Goal: Task Accomplishment & Management: Complete application form

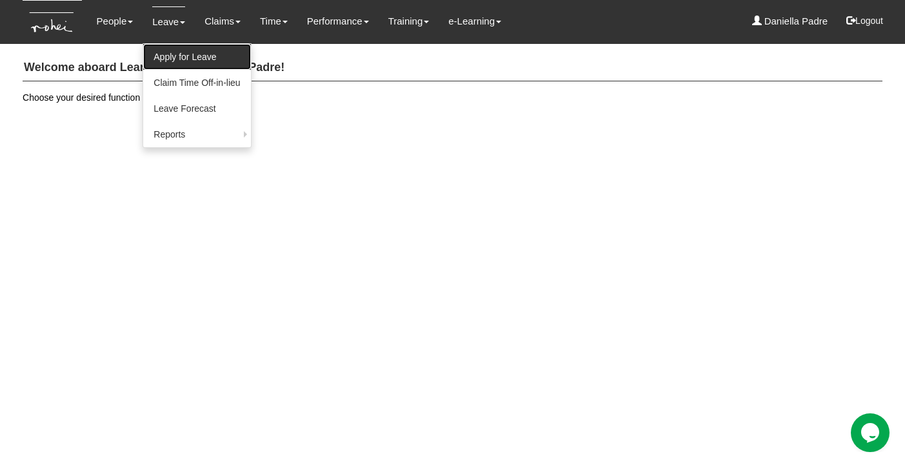
click at [167, 53] on link "Apply for Leave" at bounding box center [196, 57] width 107 height 26
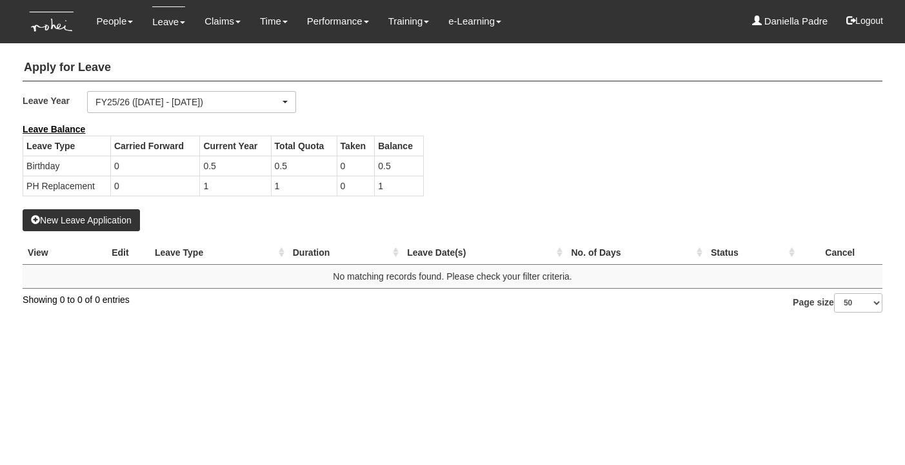
select select "50"
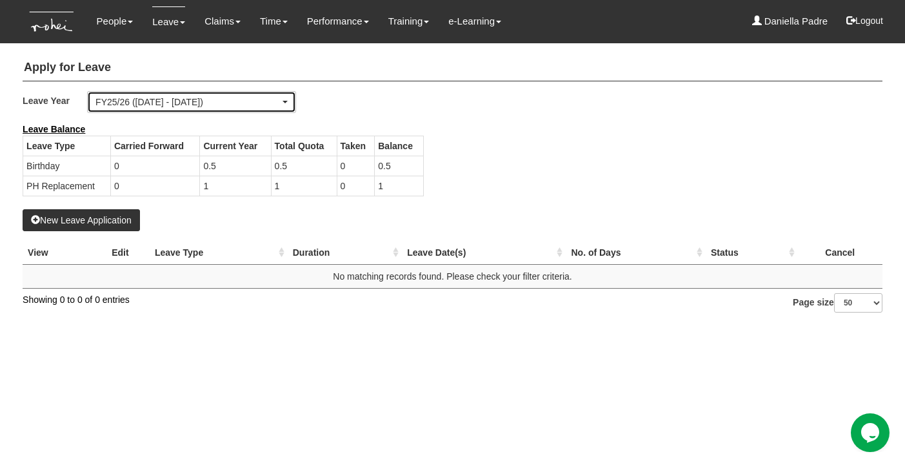
click at [237, 107] on div "FY25/26 ([DATE] - [DATE])" at bounding box center [187, 101] width 185 height 13
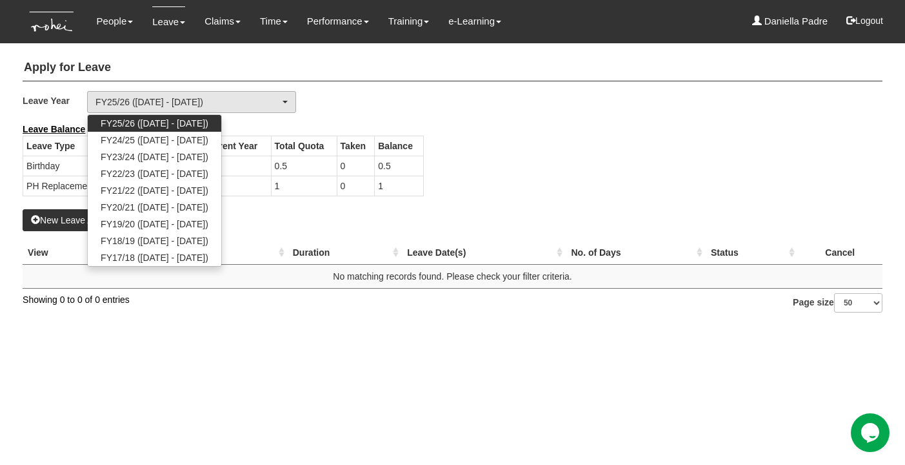
click at [190, 120] on span "FY25/26 ([DATE] - [DATE])" at bounding box center [155, 123] width 108 height 13
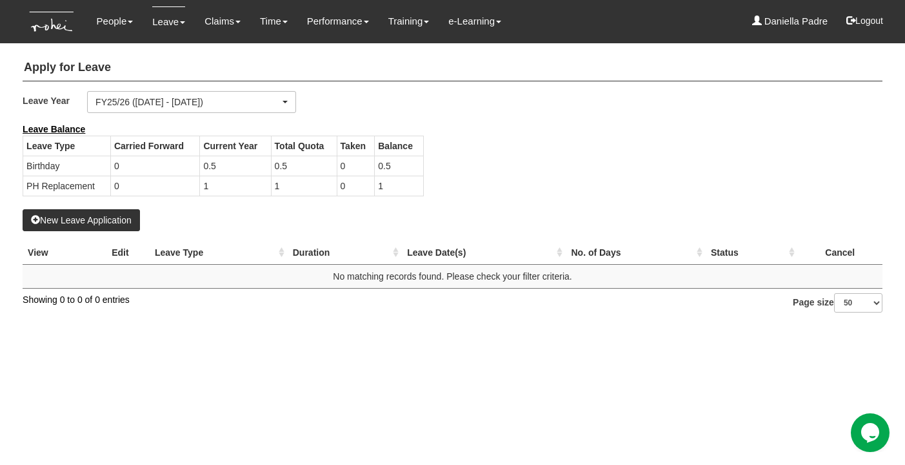
click at [57, 128] on b "Leave Balance" at bounding box center [54, 129] width 63 height 10
click at [270, 226] on div "New Leave Application" at bounding box center [453, 177] width 860 height 108
click at [336, 225] on div "New Leave Application" at bounding box center [453, 177] width 860 height 108
click at [73, 209] on button "New Leave Application" at bounding box center [81, 220] width 117 height 22
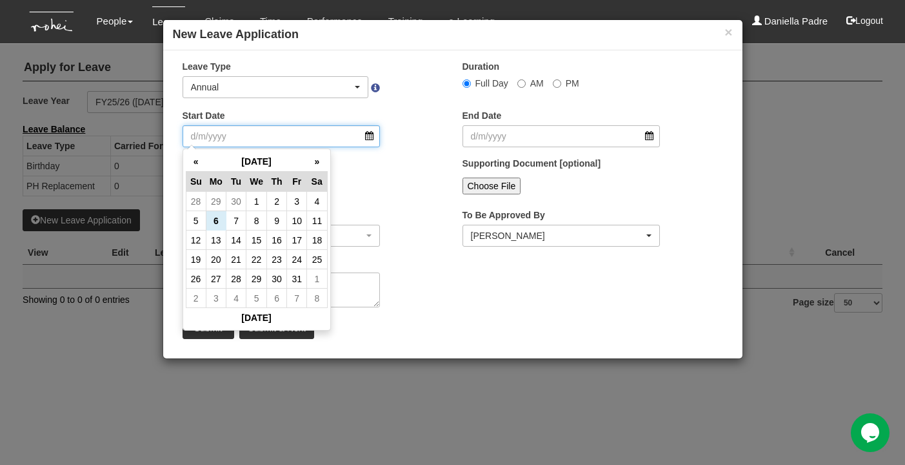
click at [323, 140] on input "Start Date" at bounding box center [282, 136] width 198 height 22
click at [241, 215] on td "7" at bounding box center [236, 220] width 20 height 19
type input "[DATE]"
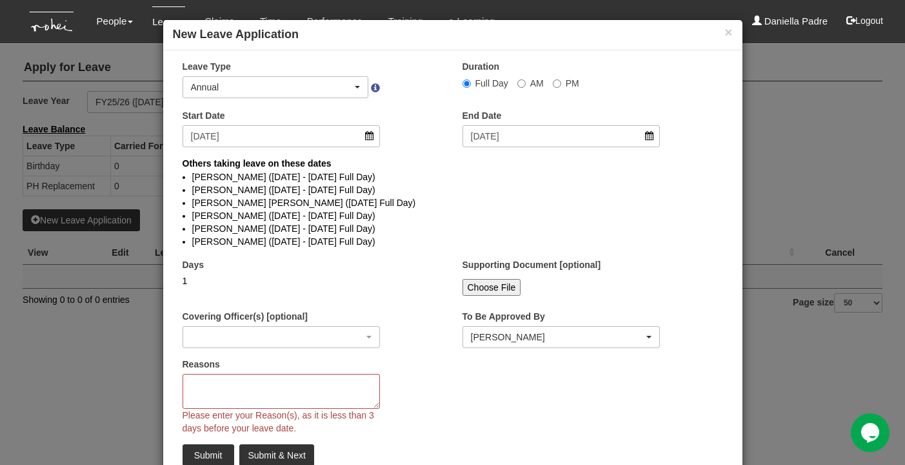
select select
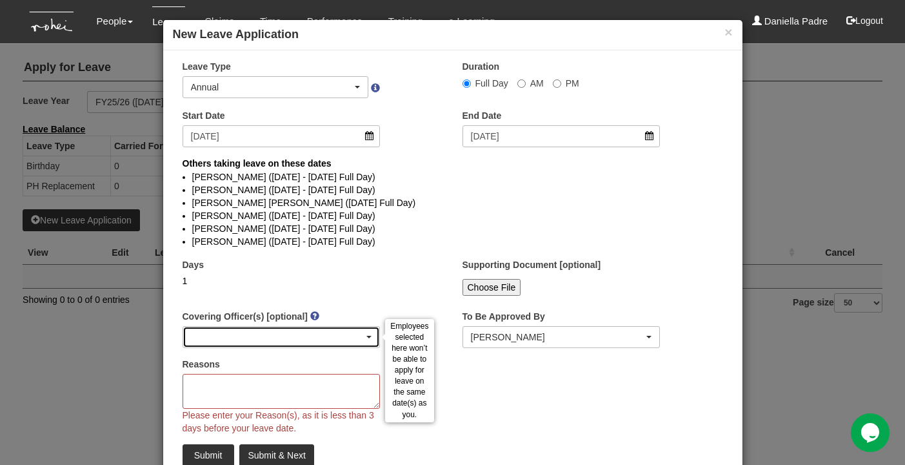
click at [281, 339] on div "button" at bounding box center [281, 336] width 197 height 21
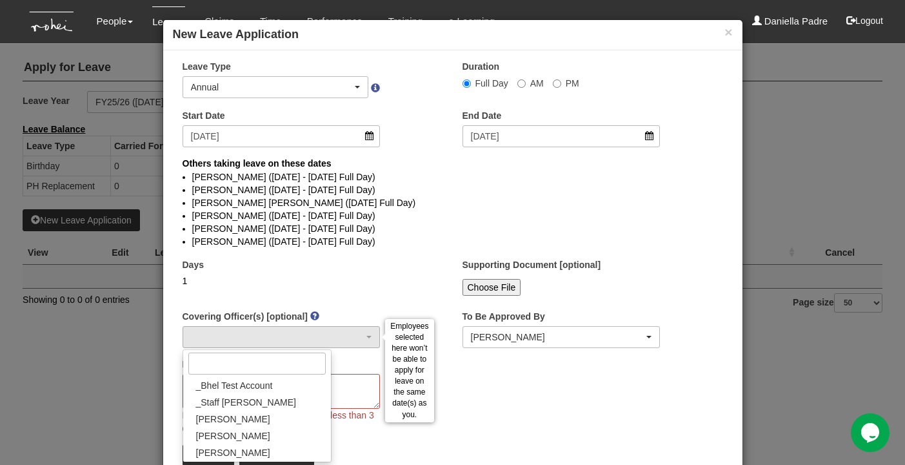
click at [366, 365] on div "Reasons Please enter your Reason(s), as it is less than 3 days before your leav…" at bounding box center [281, 395] width 217 height 77
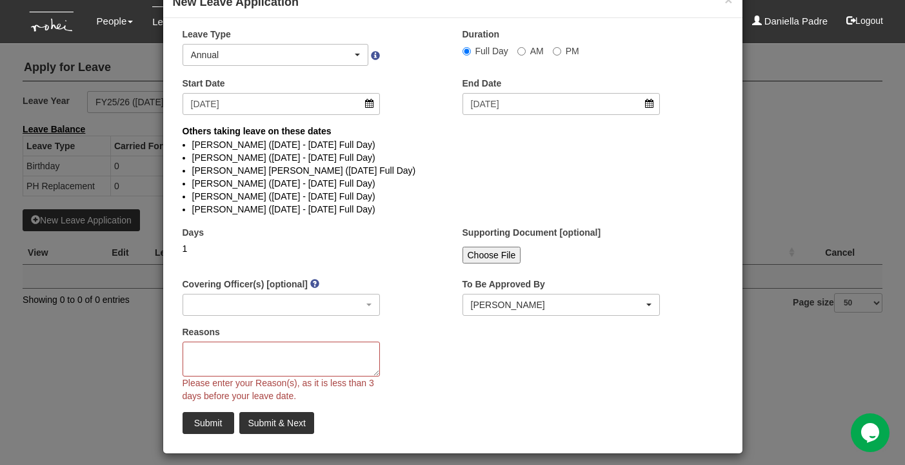
scroll to position [41, 0]
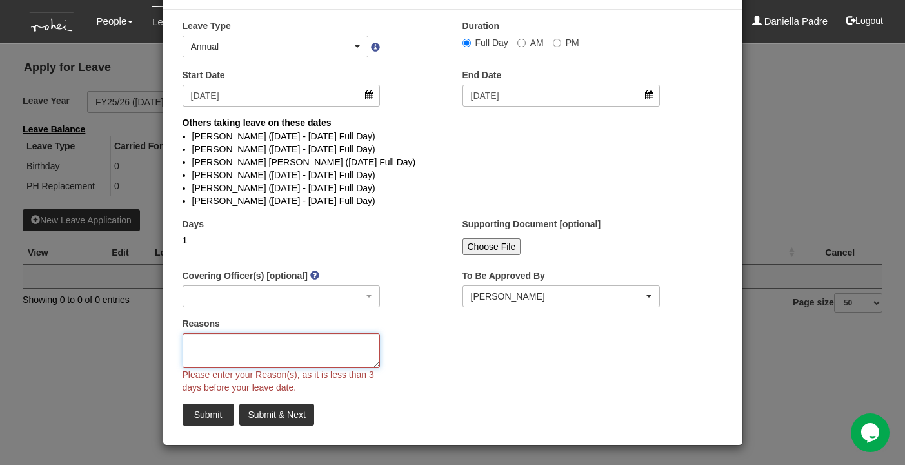
click at [361, 355] on textarea "Reasons" at bounding box center [282, 350] width 198 height 35
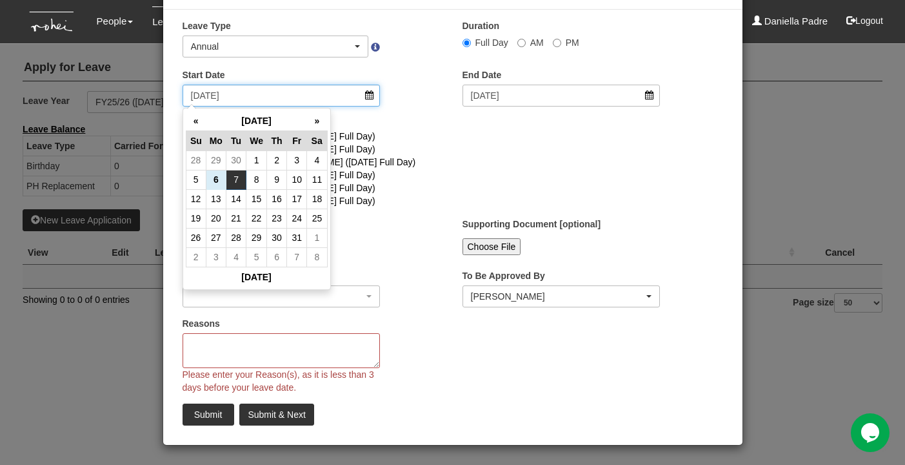
click at [366, 106] on input "[DATE]" at bounding box center [282, 96] width 198 height 22
click at [298, 174] on td "10" at bounding box center [297, 179] width 20 height 19
type input "[DATE]"
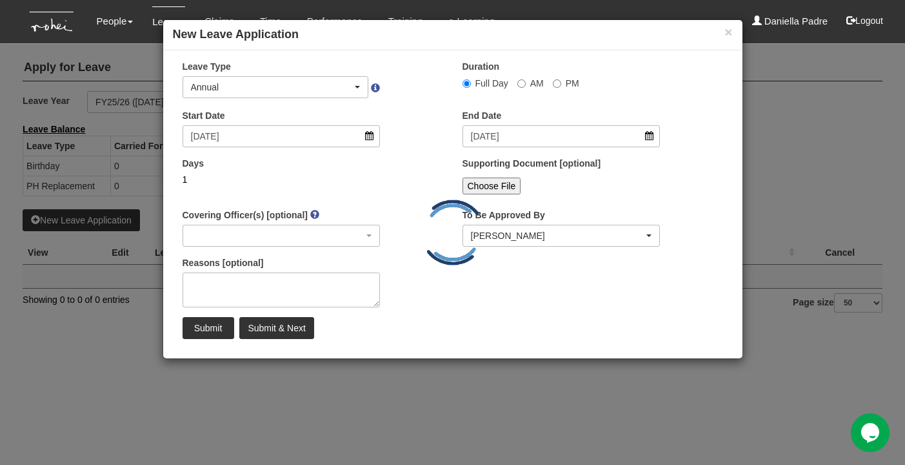
scroll to position [0, 0]
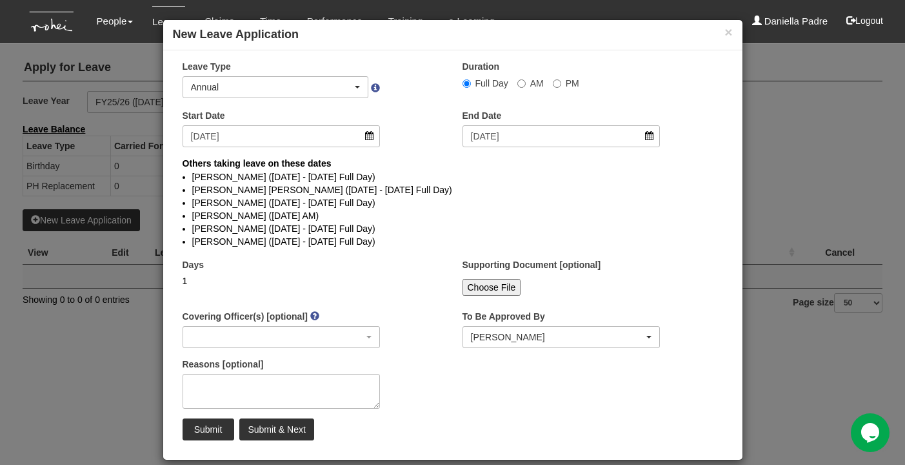
select select
click at [248, 382] on textarea "Reasons [optional]" at bounding box center [282, 391] width 198 height 35
type textarea "F"
click at [277, 423] on input "Submit & Next" at bounding box center [276, 429] width 74 height 22
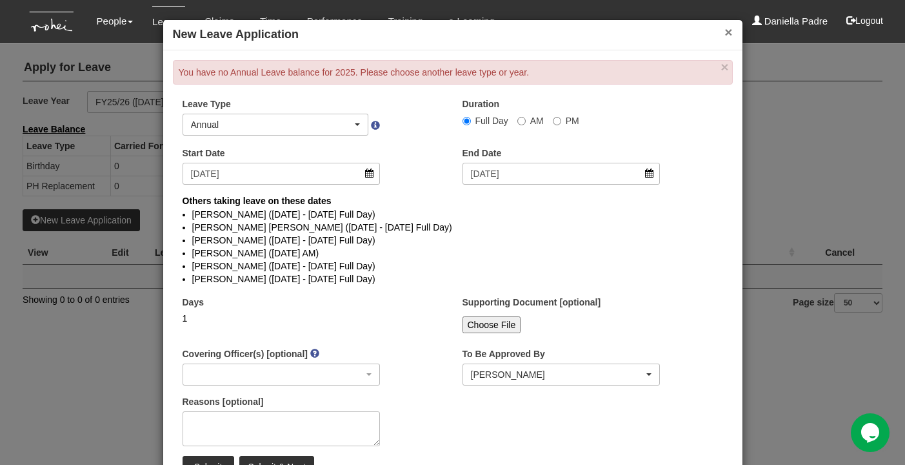
click at [725, 32] on button "×" at bounding box center [729, 32] width 8 height 14
